Goal: Find specific page/section: Find specific page/section

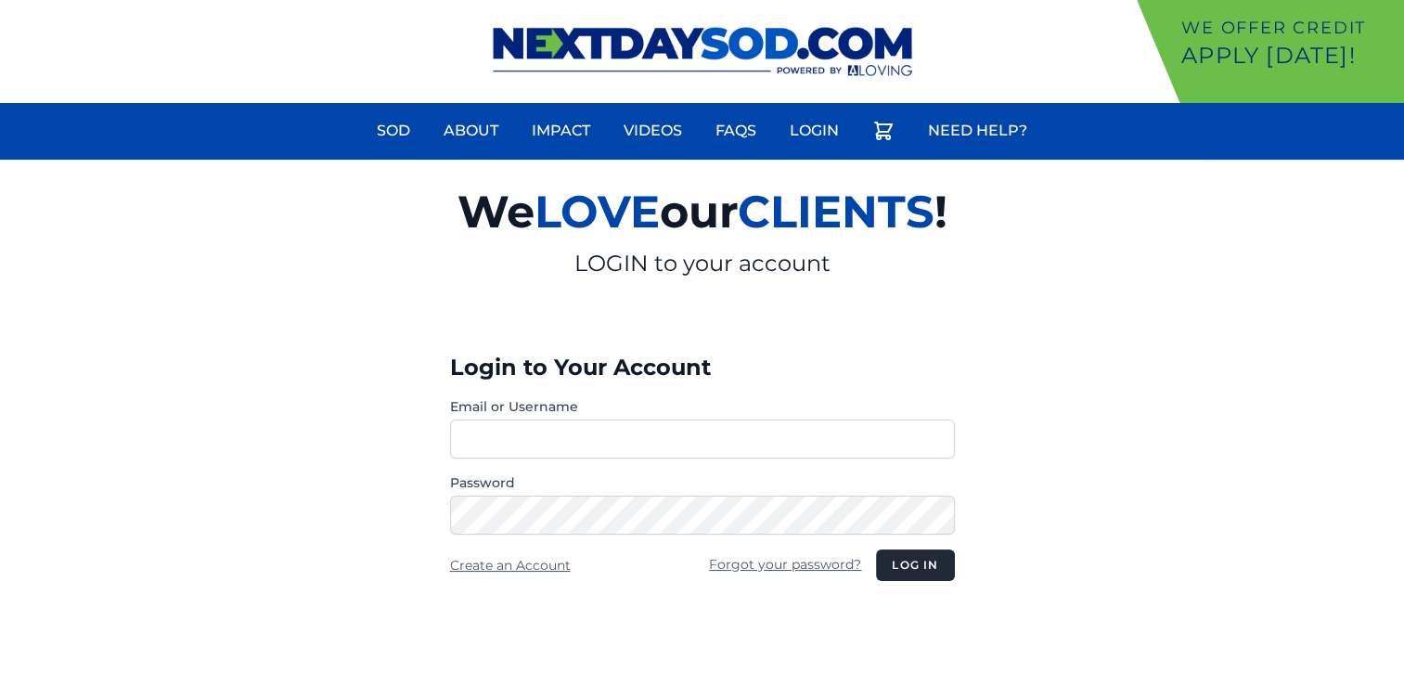
type input "**********"
click at [927, 553] on button "Log in" at bounding box center [915, 565] width 78 height 32
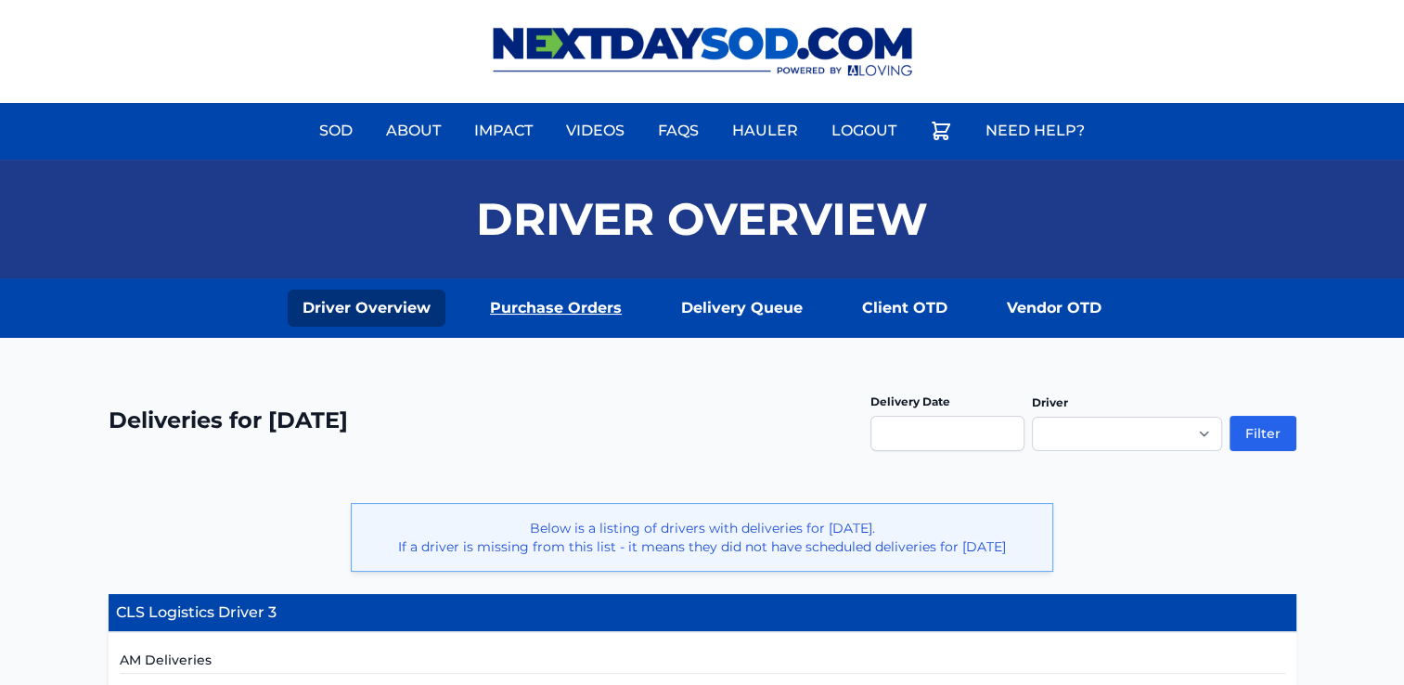
click at [597, 301] on link "Purchase Orders" at bounding box center [555, 308] width 161 height 37
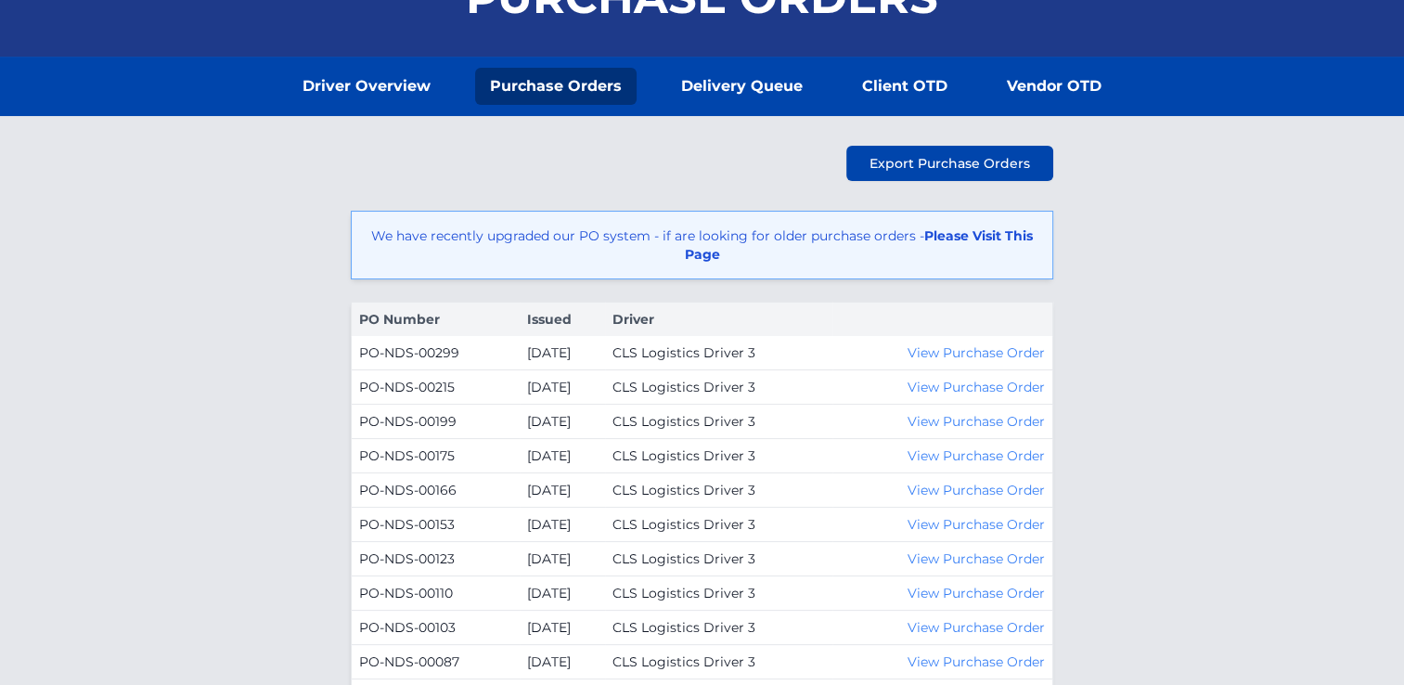
scroll to position [224, 0]
